Goal: Information Seeking & Learning: Learn about a topic

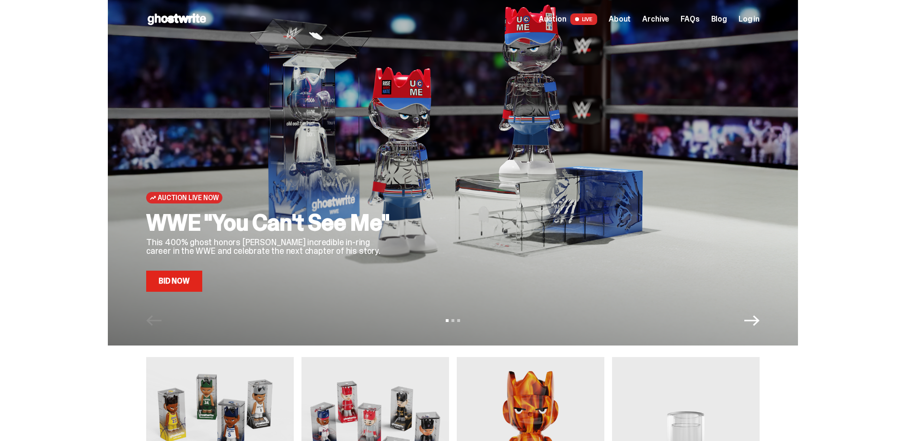
click at [180, 276] on link "Bid Now" at bounding box center [174, 280] width 56 height 21
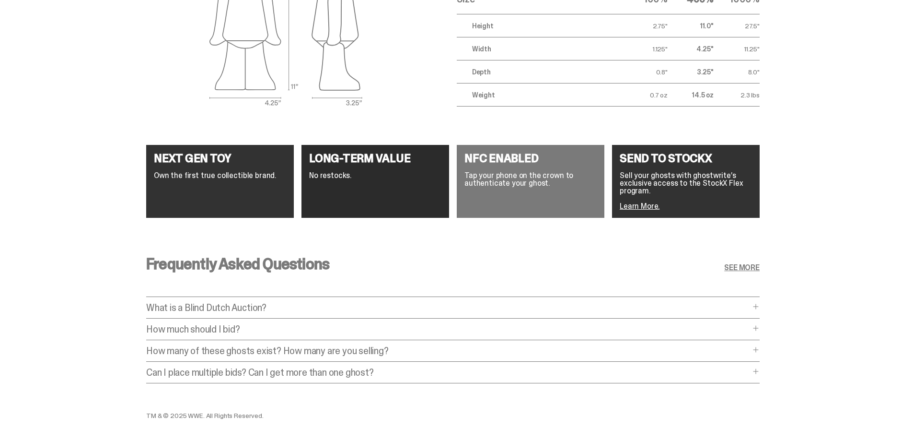
scroll to position [1726, 0]
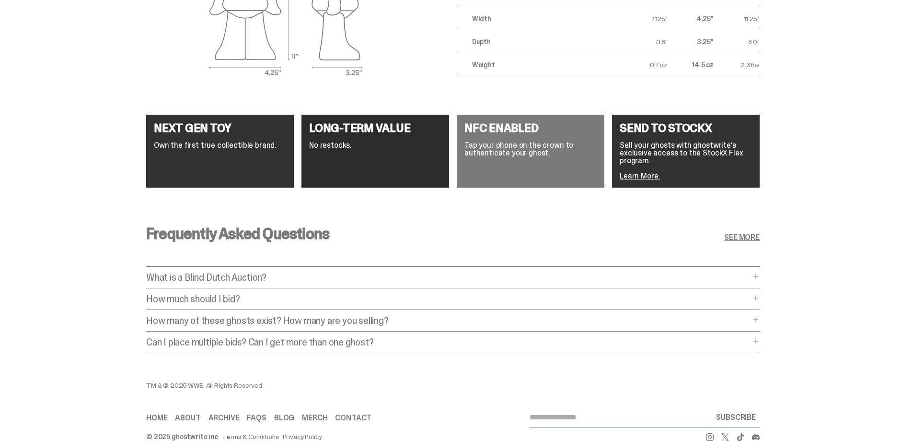
click at [647, 173] on link "Learn More." at bounding box center [640, 176] width 40 height 10
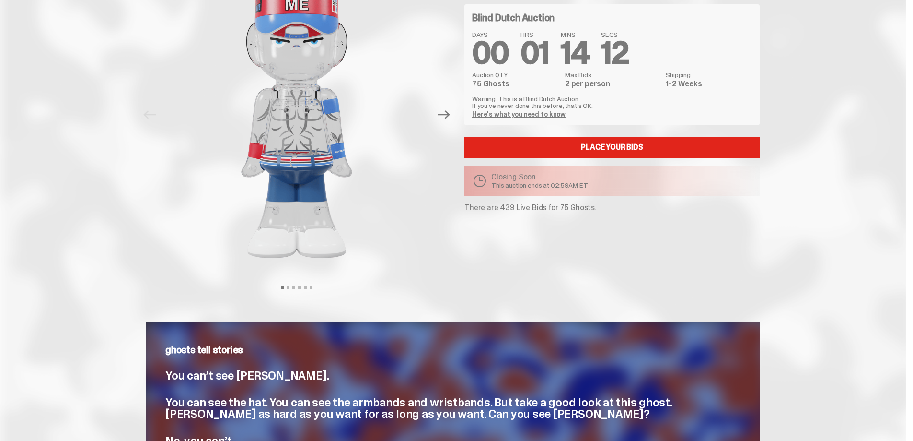
scroll to position [0, 0]
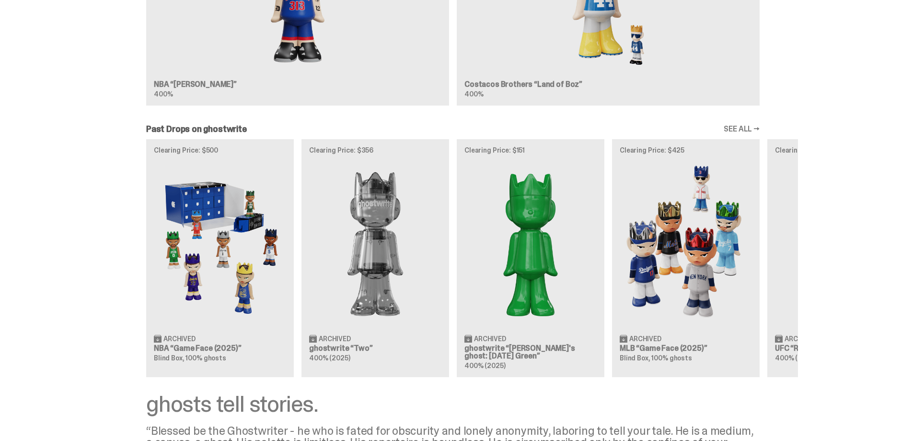
scroll to position [719, 0]
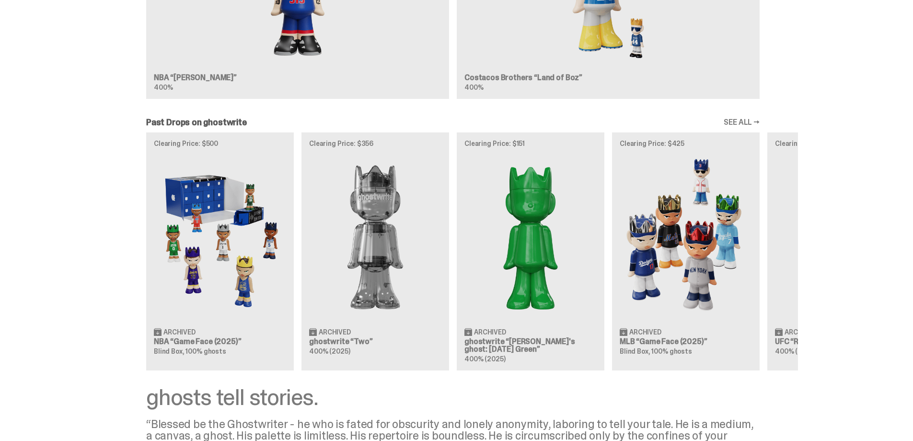
click at [747, 121] on link "SEE ALL →" at bounding box center [742, 122] width 36 height 8
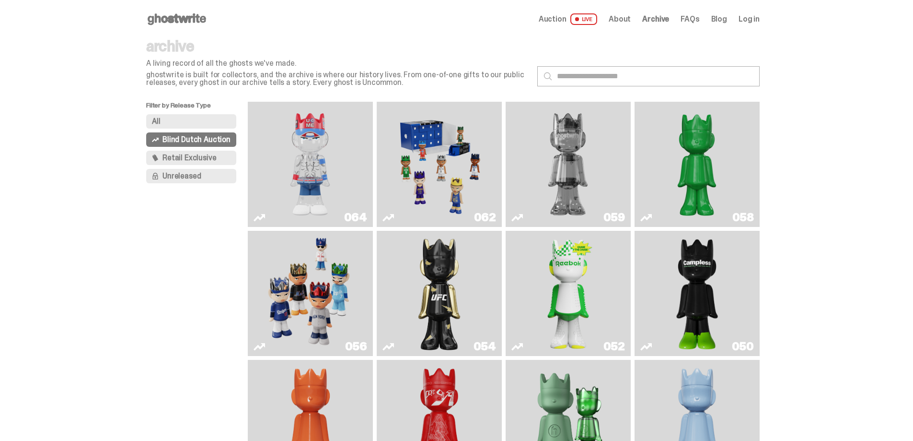
click at [184, 176] on span "Unreleased" at bounding box center [182, 176] width 38 height 8
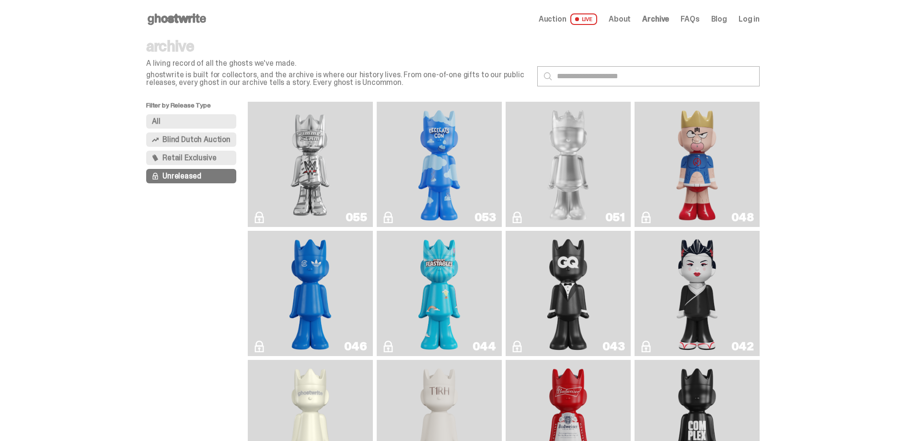
click at [336, 158] on img "I Was There SummerSlam" at bounding box center [310, 163] width 94 height 117
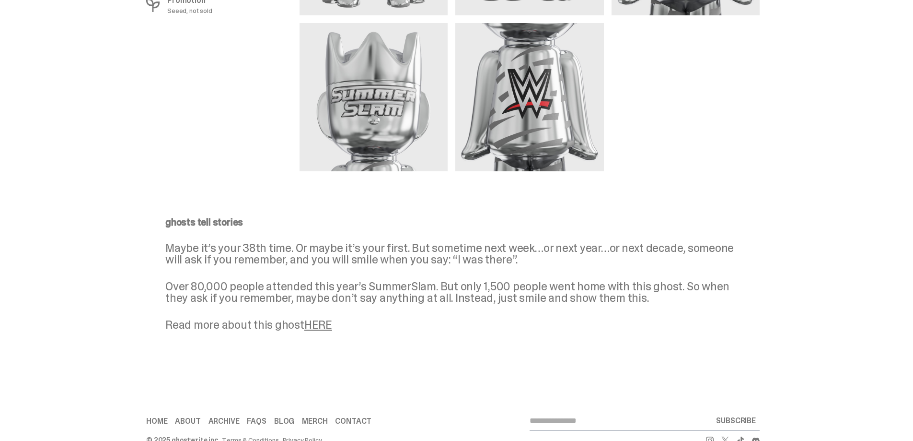
scroll to position [713, 0]
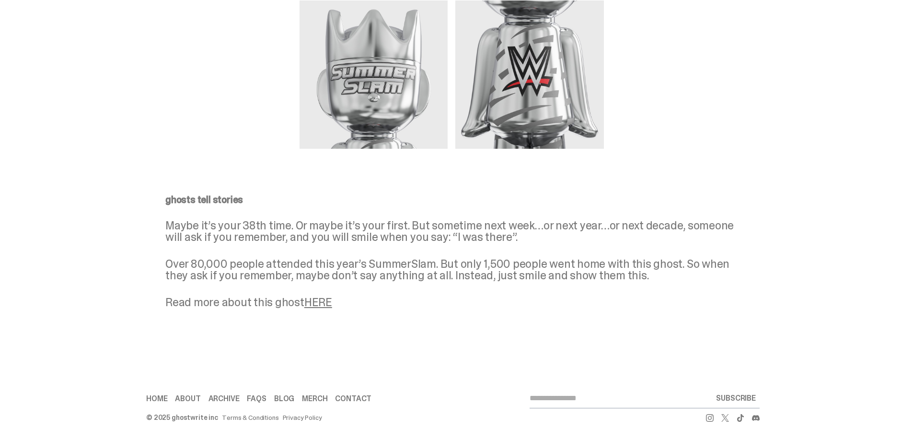
click at [327, 305] on link "HERE" at bounding box center [318, 301] width 28 height 15
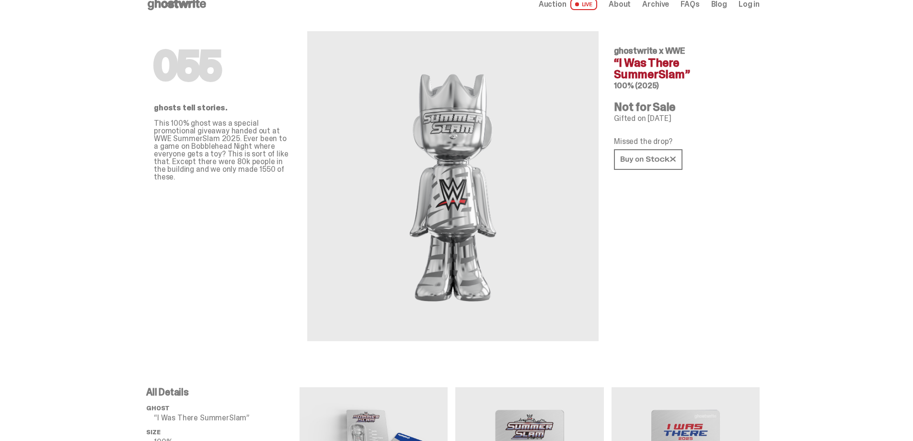
scroll to position [0, 0]
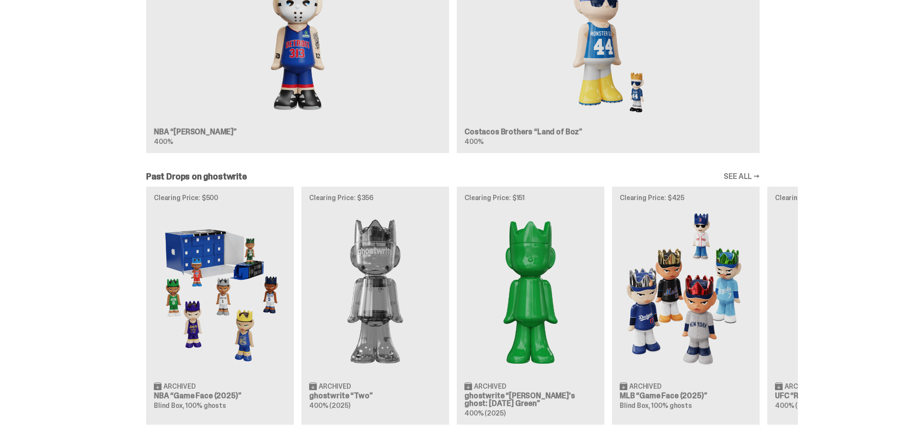
scroll to position [671, 0]
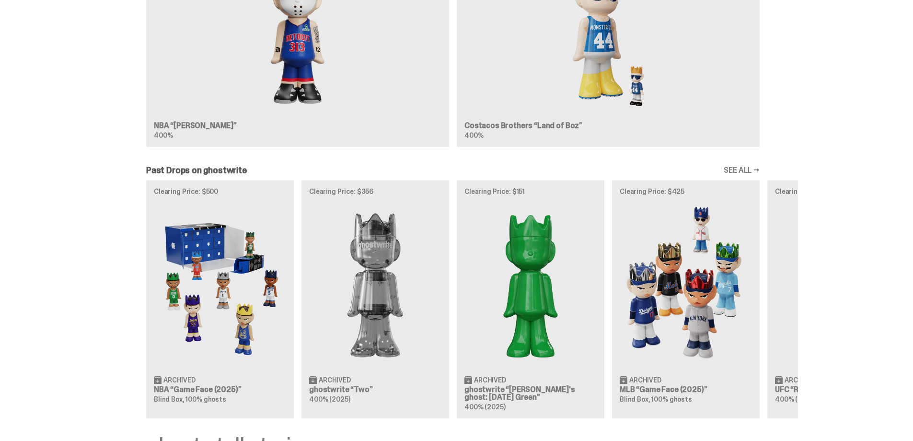
drag, startPoint x: 828, startPoint y: 291, endPoint x: 720, endPoint y: 291, distance: 108.4
click at [720, 291] on div "Past Drops on ghostwrite SEE ALL → Clearing Price: $500 Archived NBA “Game Face…" at bounding box center [453, 292] width 906 height 252
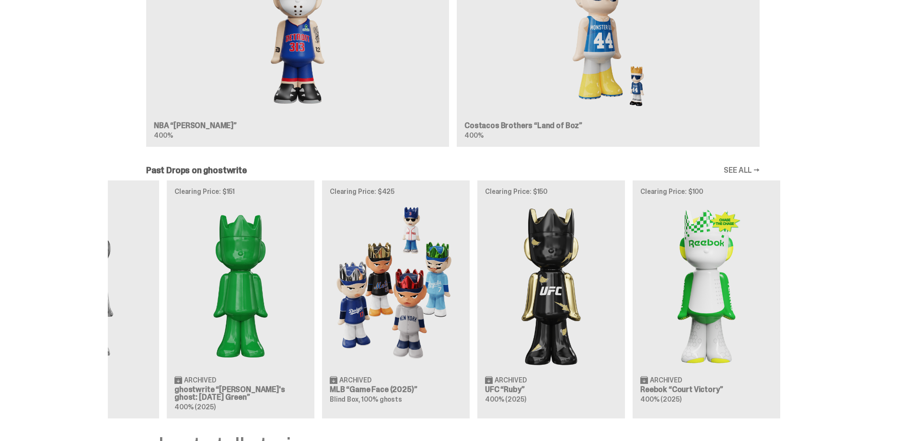
scroll to position [0, 311]
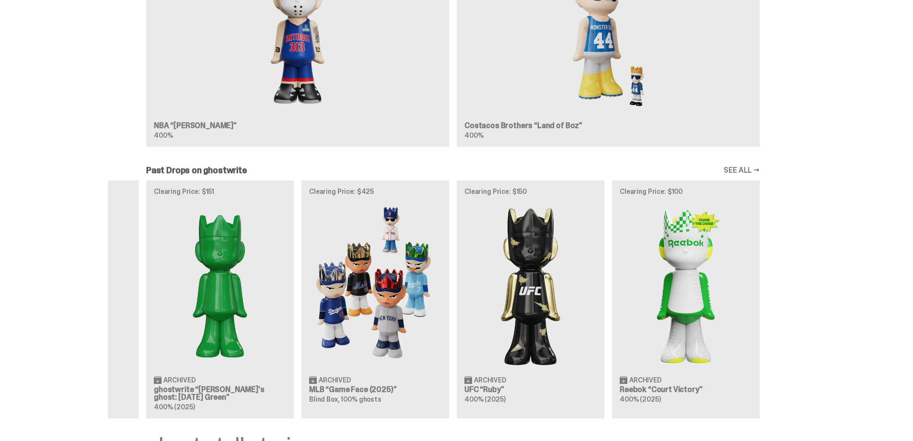
click at [234, 192] on div "Clearing Price: $500 Archived NBA “Game Face (2025)” Blind Box, 100% ghosts Cle…" at bounding box center [453, 299] width 690 height 238
click at [251, 287] on div "Clearing Price: $500 Archived NBA “Game Face (2025)” Blind Box, 100% ghosts Cle…" at bounding box center [453, 299] width 690 height 238
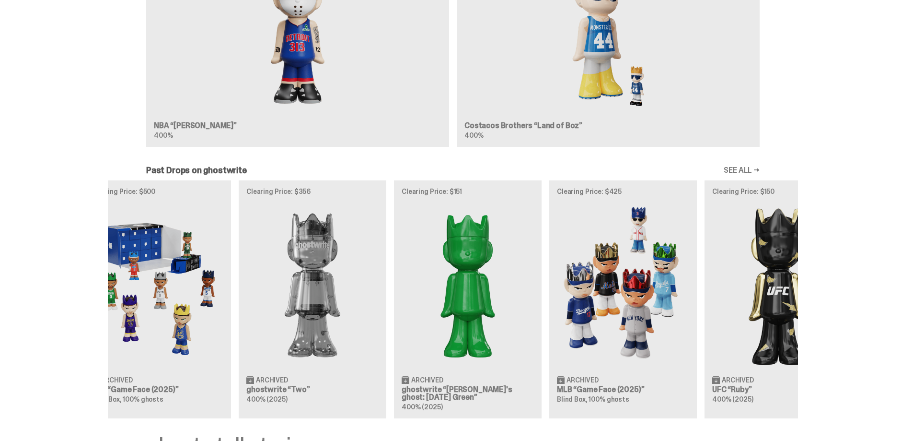
scroll to position [0, 0]
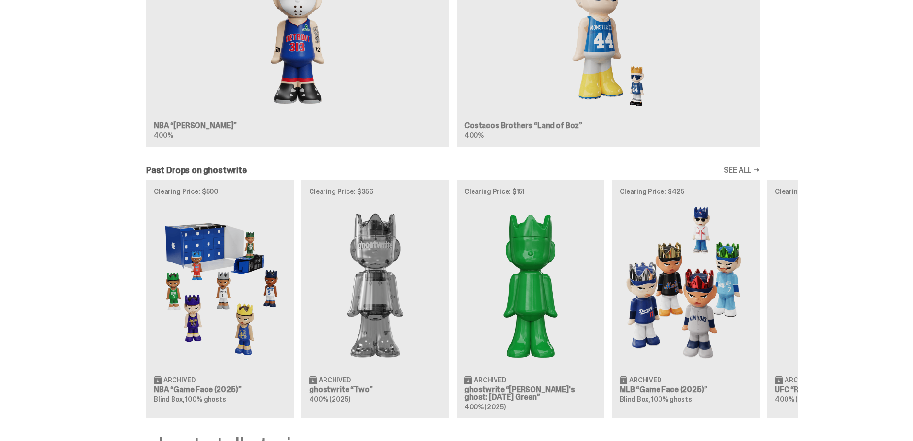
click at [736, 383] on div "Clearing Price: $500 Archived NBA “Game Face (2025)” Blind Box, 100% ghosts Cle…" at bounding box center [453, 299] width 690 height 238
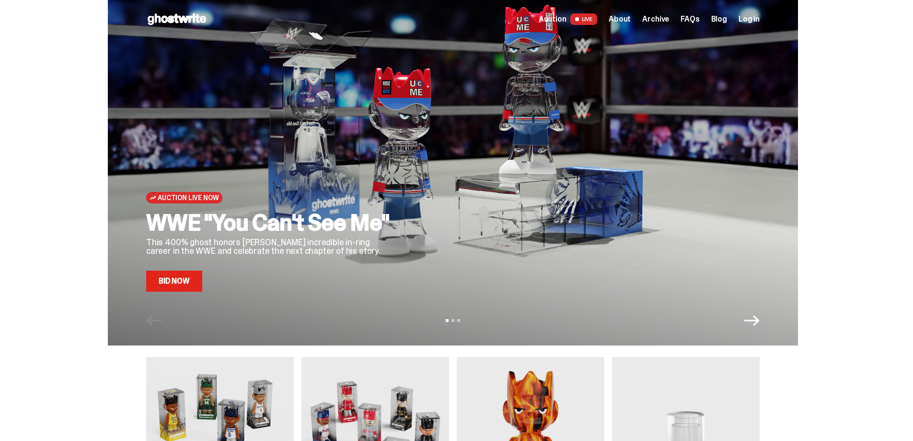
click at [182, 278] on link "Bid Now" at bounding box center [174, 280] width 56 height 21
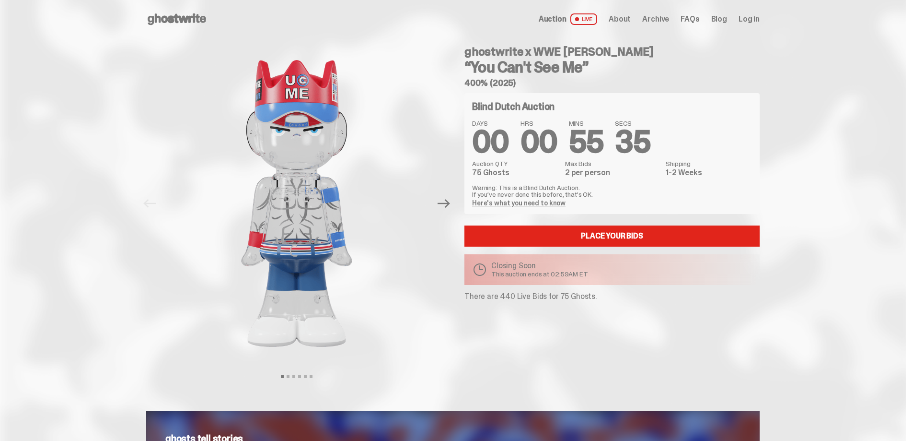
click at [664, 19] on span "Archive" at bounding box center [655, 19] width 27 height 8
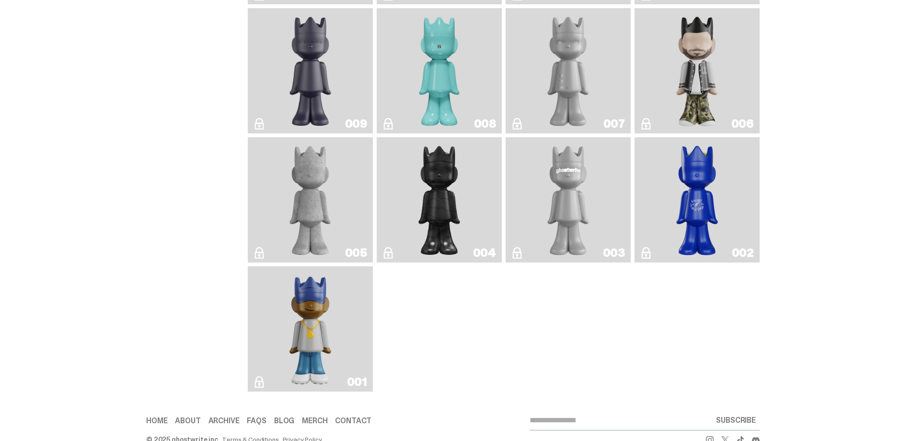
scroll to position [1663, 0]
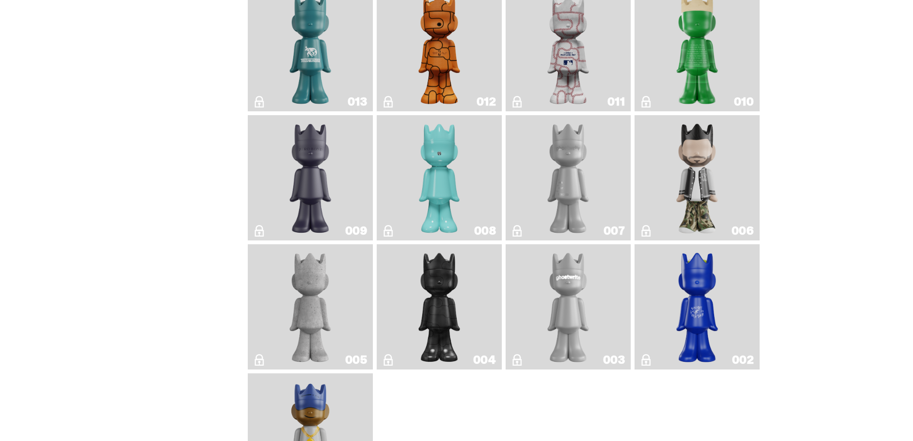
click at [722, 192] on img "Amiri" at bounding box center [697, 177] width 51 height 117
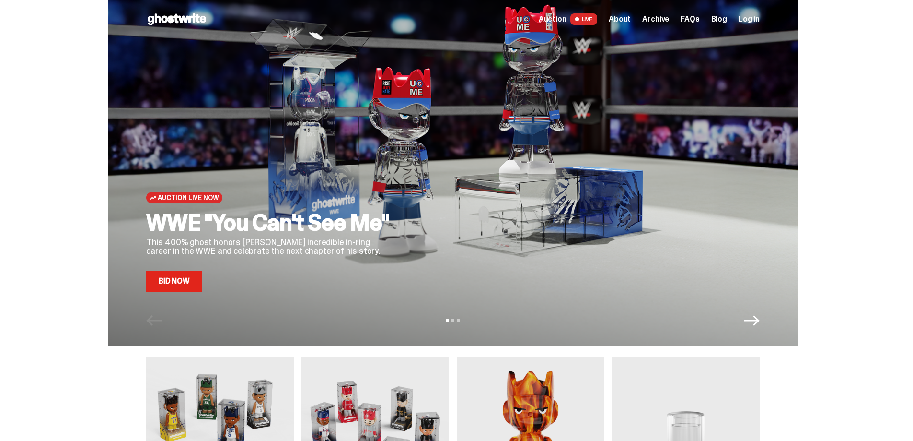
click at [662, 21] on span "Archive" at bounding box center [655, 19] width 27 height 8
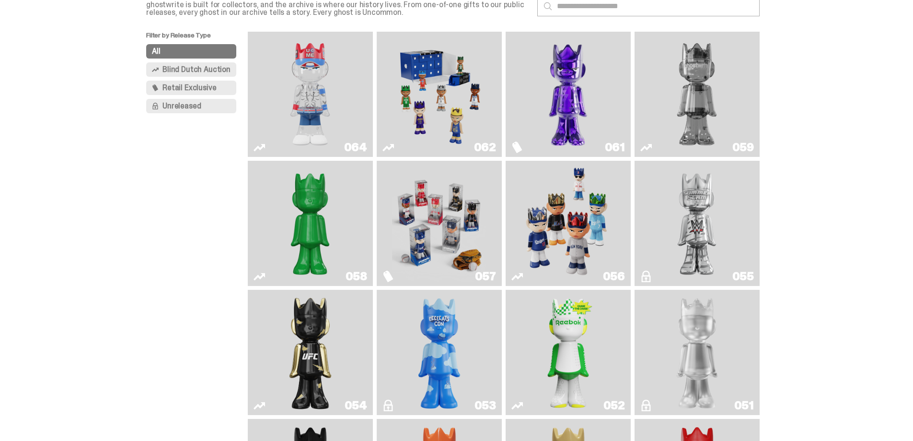
scroll to position [48, 0]
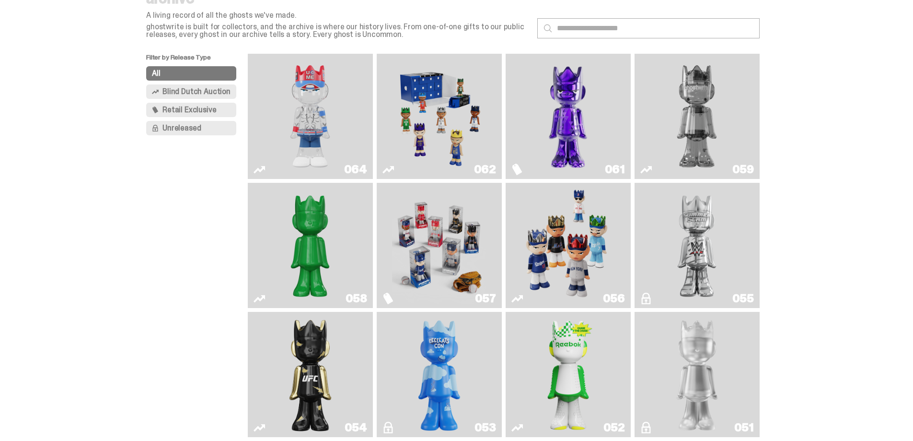
click at [726, 238] on img "I Was There SummerSlam" at bounding box center [697, 245] width 94 height 117
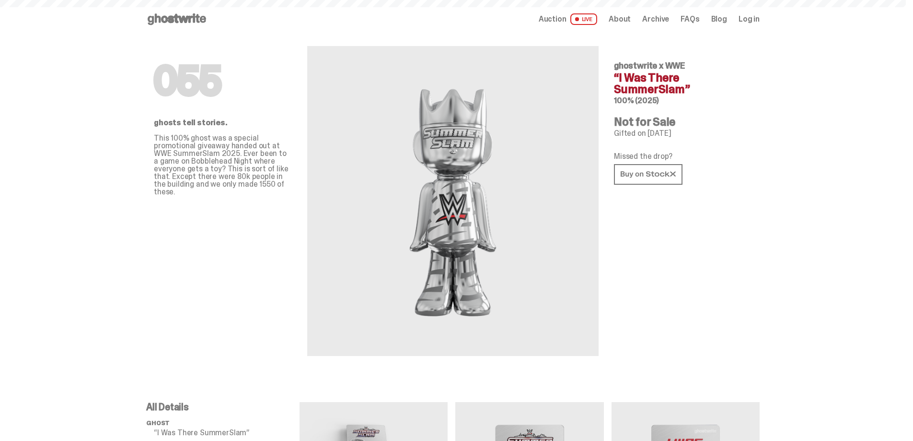
scroll to position [48, 0]
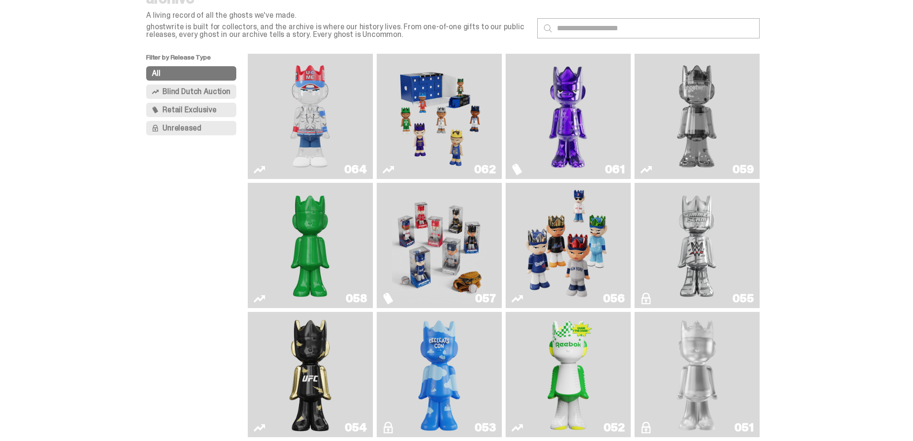
click at [605, 272] on img "Game Face (2025)" at bounding box center [568, 245] width 94 height 117
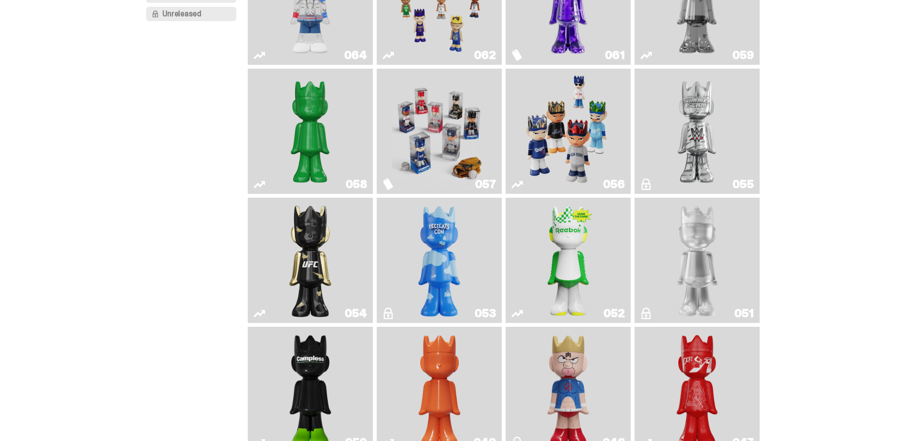
scroll to position [192, 0]
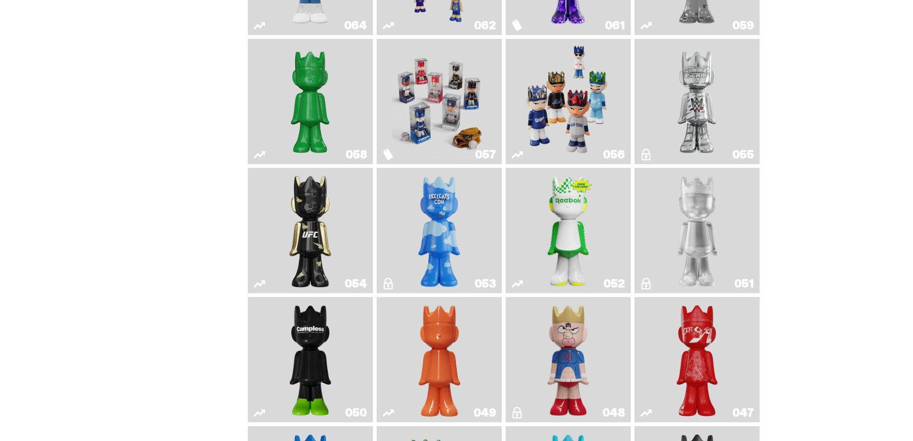
click at [331, 227] on img "Ruby" at bounding box center [310, 230] width 51 height 117
